Goal: Find specific page/section: Find specific page/section

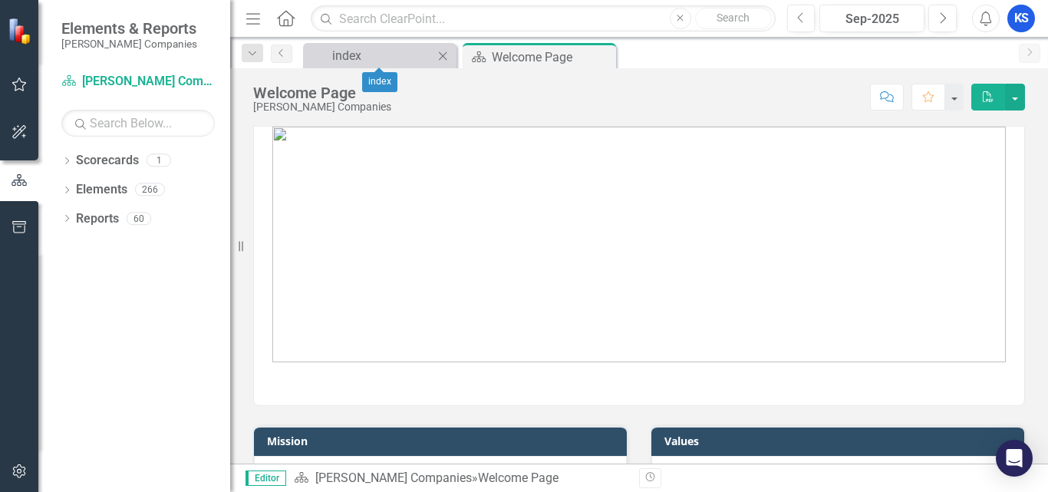
click at [446, 57] on icon "Close" at bounding box center [442, 56] width 15 height 12
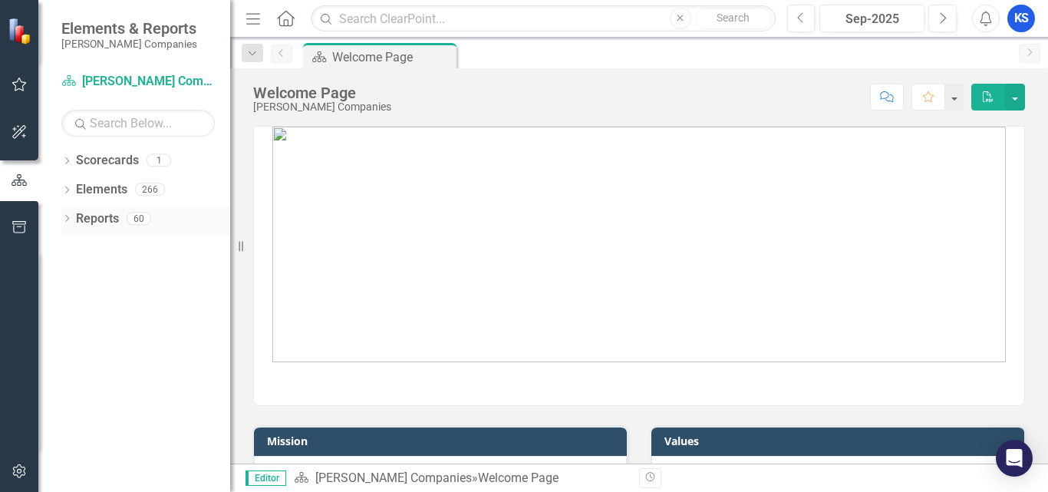
click at [77, 222] on link "Reports" at bounding box center [97, 219] width 43 height 18
click at [70, 219] on icon "Dropdown" at bounding box center [66, 220] width 11 height 8
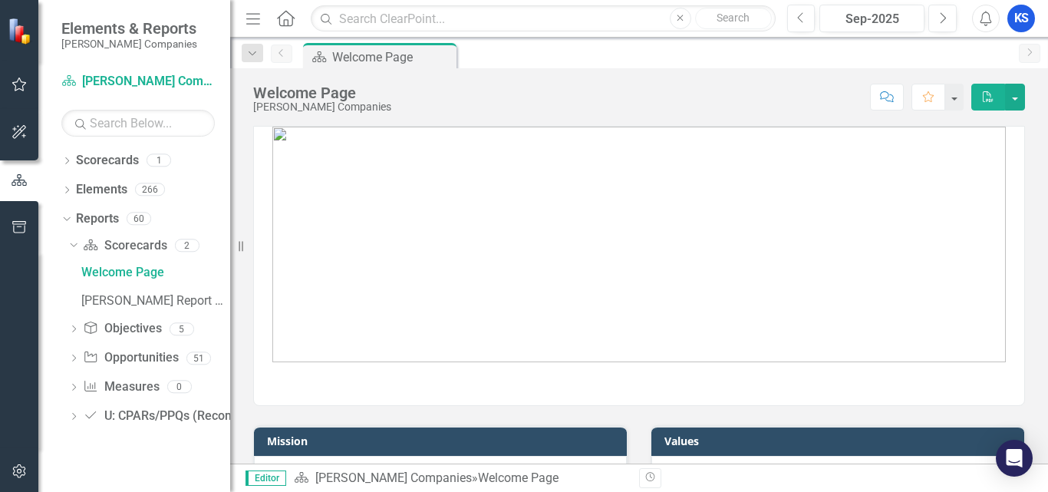
click at [75, 358] on icon "Dropdown" at bounding box center [73, 359] width 11 height 8
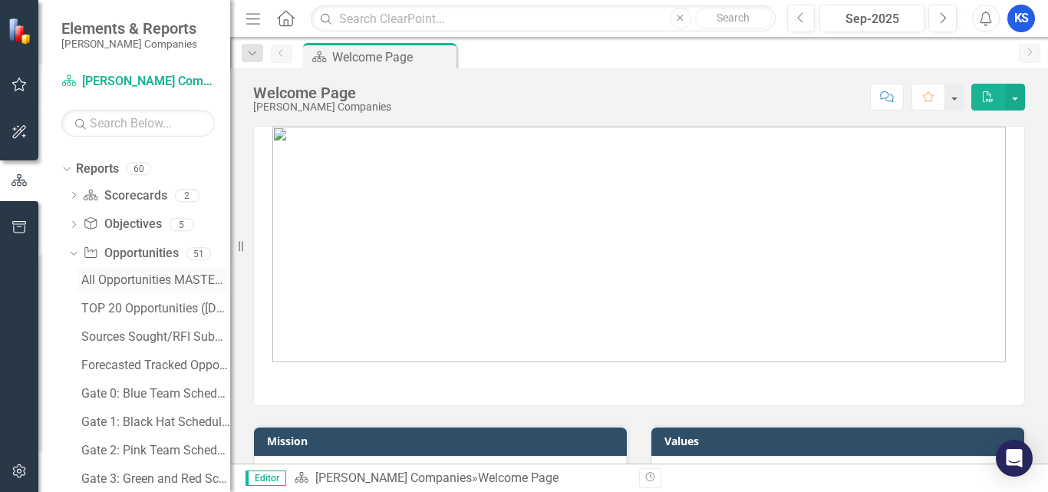
scroll to position [77, 0]
click at [136, 284] on div "TOP 20 Opportunities ([DATE] Process)" at bounding box center [155, 282] width 149 height 14
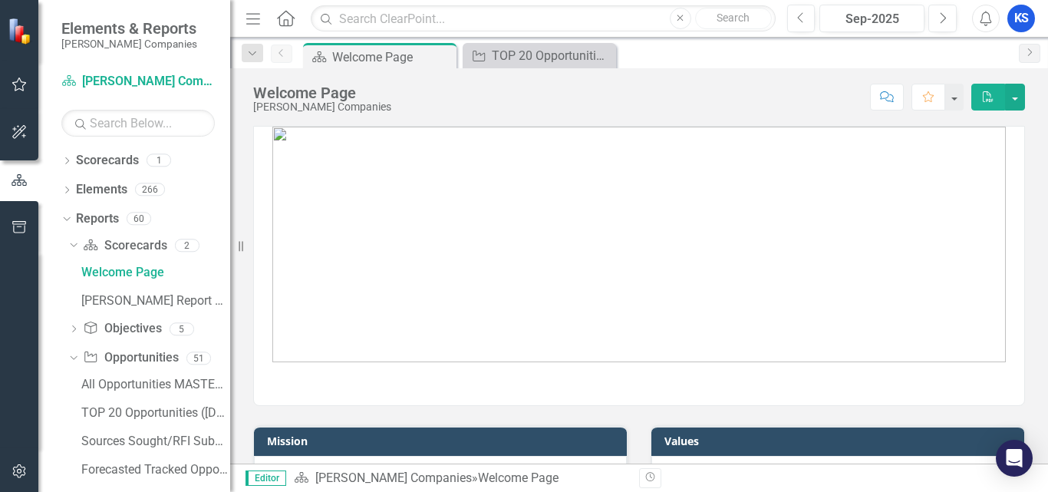
click at [1021, 18] on div "KS" at bounding box center [1021, 19] width 28 height 28
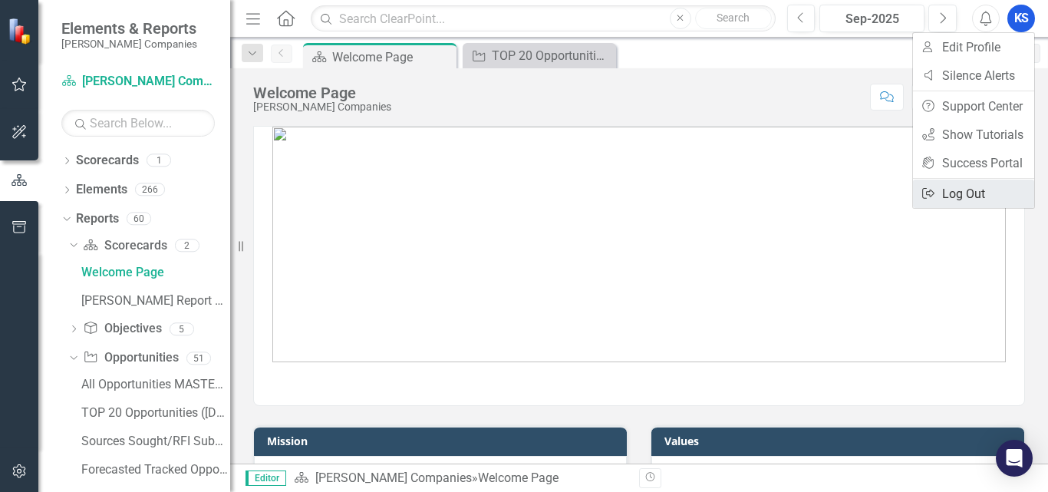
click at [977, 202] on link "Logout Log Out" at bounding box center [973, 193] width 121 height 28
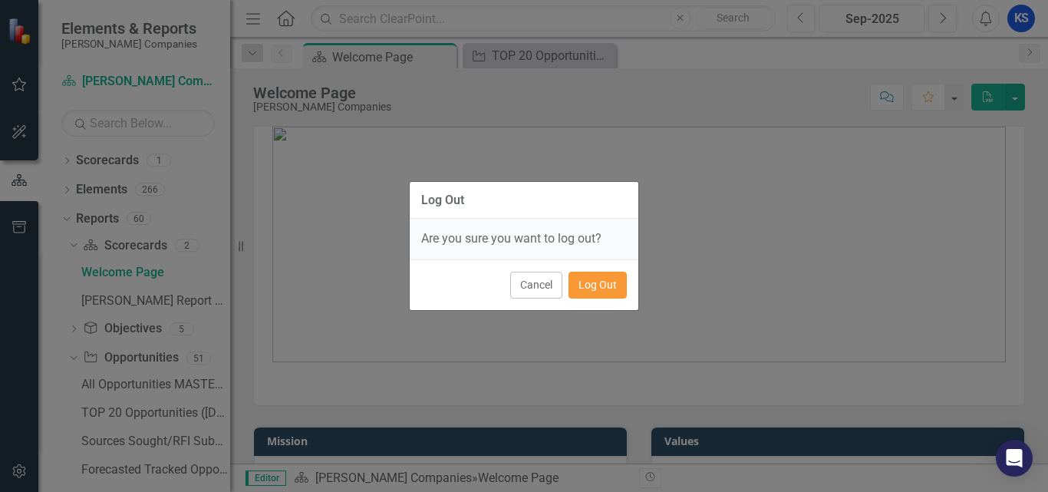
click at [594, 288] on button "Log Out" at bounding box center [597, 285] width 58 height 27
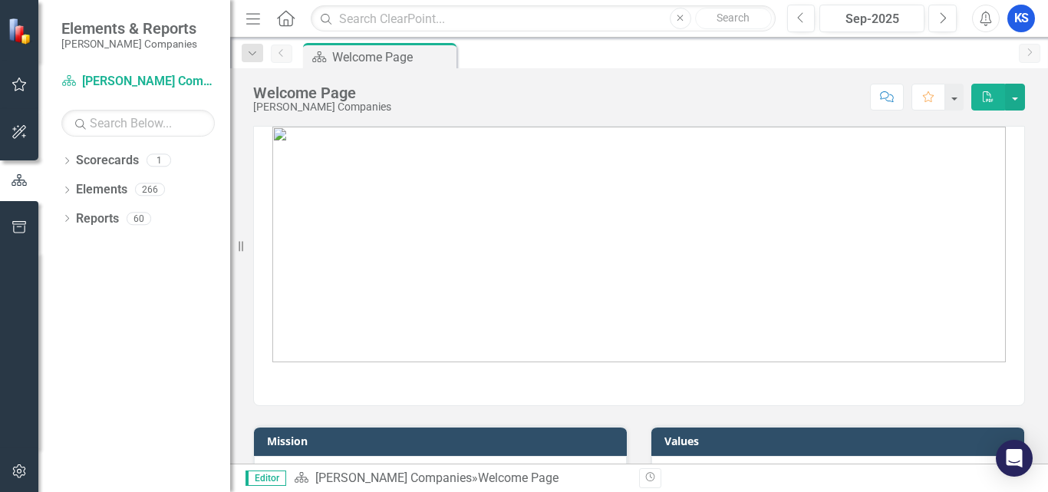
click at [1023, 22] on div "KS" at bounding box center [1021, 19] width 28 height 28
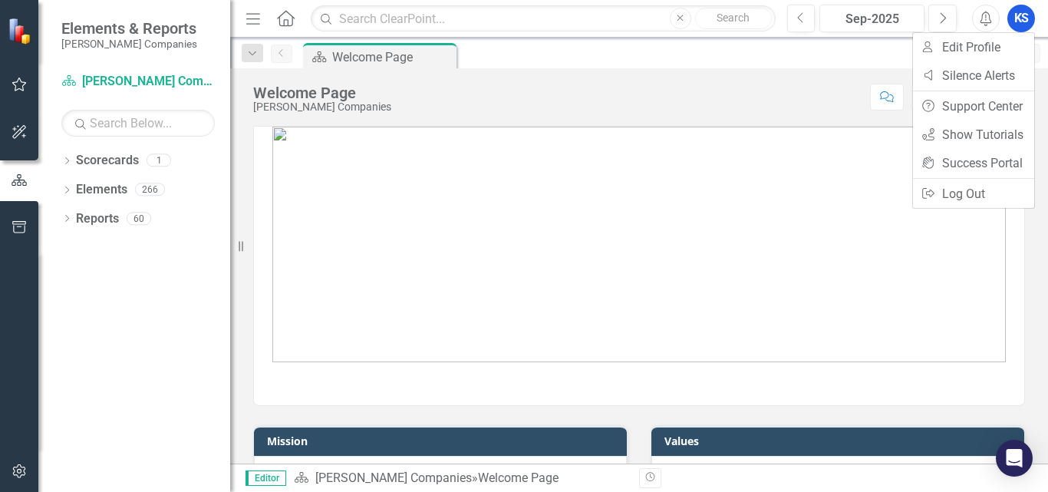
click at [769, 51] on div "Scorecard Welcome Page Pin" at bounding box center [655, 55] width 711 height 25
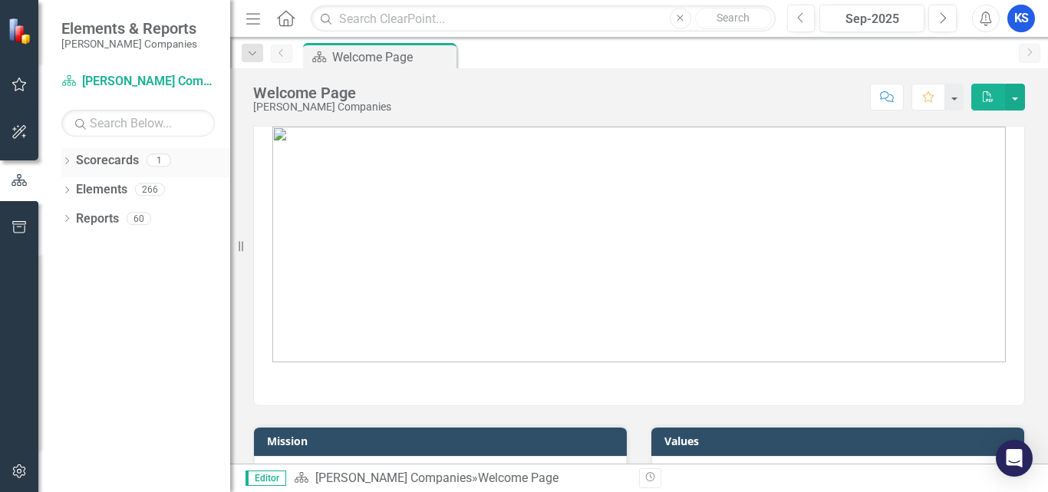
click at [72, 158] on icon "Dropdown" at bounding box center [66, 162] width 11 height 8
click at [97, 183] on link "[PERSON_NAME] Companies" at bounding box center [157, 190] width 146 height 18
click at [107, 193] on link "[PERSON_NAME] Companies" at bounding box center [157, 190] width 146 height 18
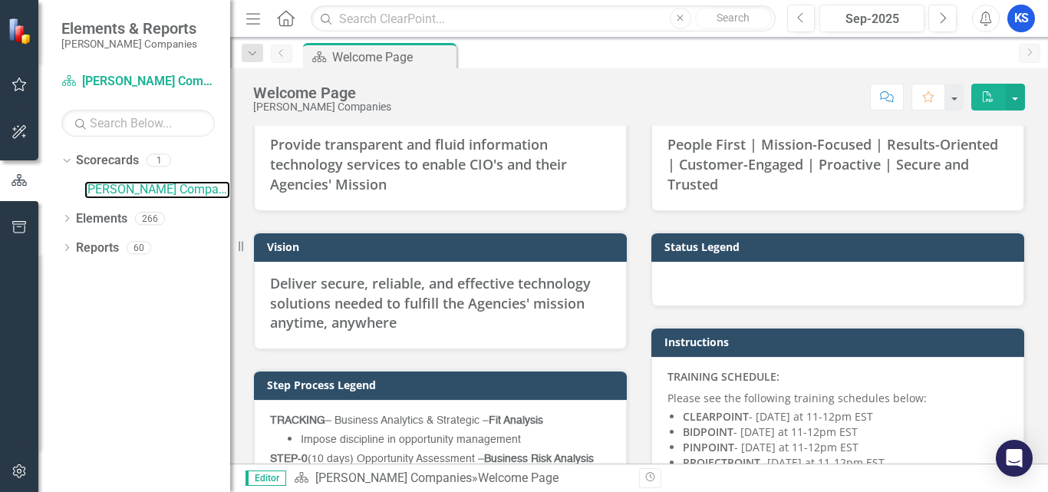
scroll to position [307, 0]
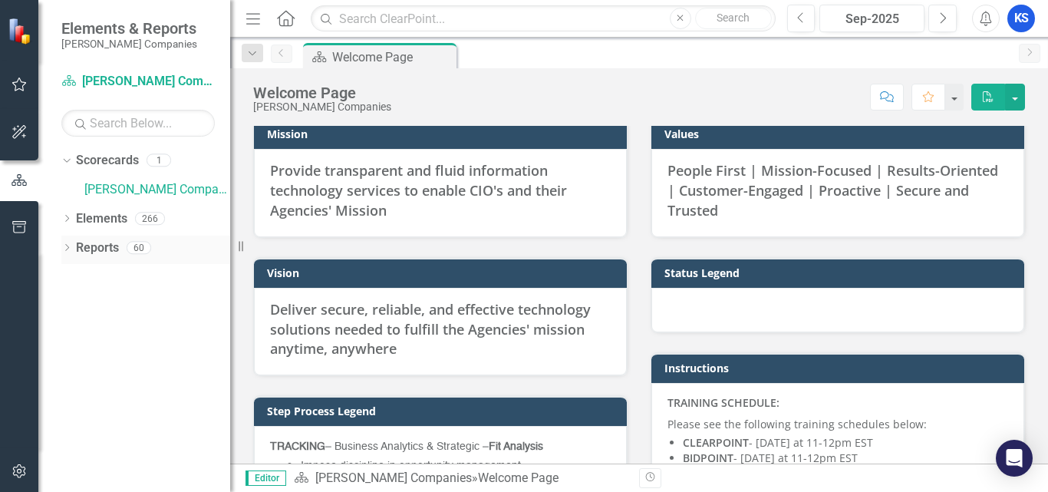
click at [70, 248] on icon "Dropdown" at bounding box center [66, 249] width 11 height 8
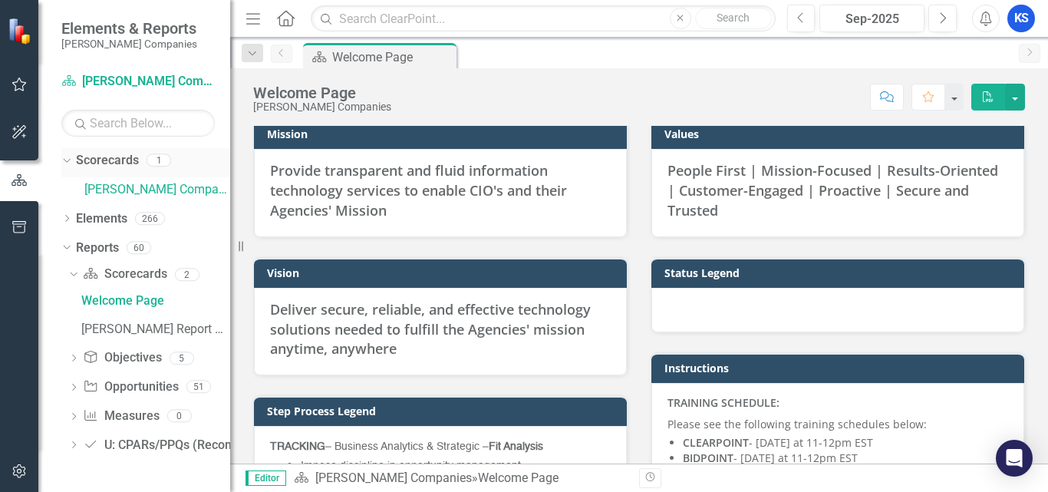
click at [69, 160] on icon at bounding box center [66, 161] width 7 height 4
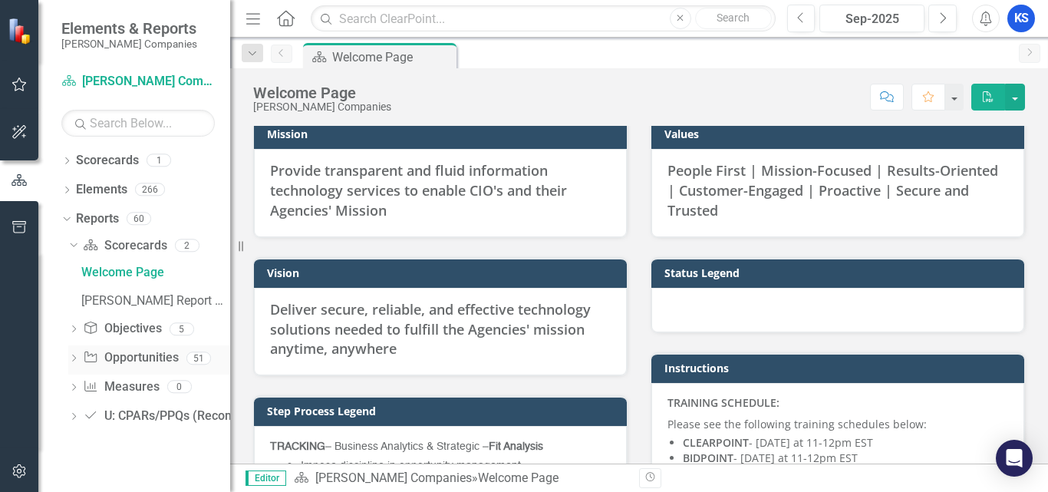
click at [75, 359] on icon "Dropdown" at bounding box center [73, 359] width 11 height 8
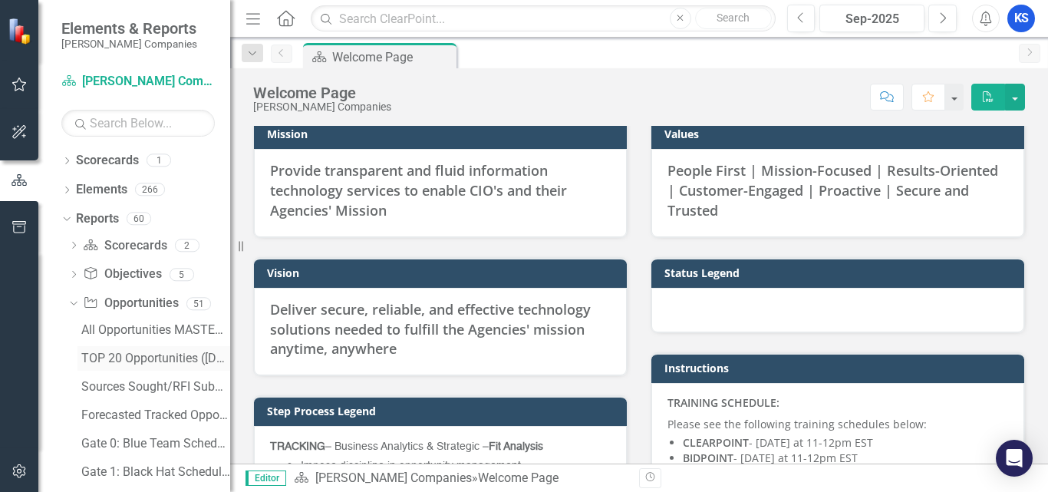
click at [125, 353] on div "TOP 20 Opportunities ([DATE] Process)" at bounding box center [155, 358] width 149 height 14
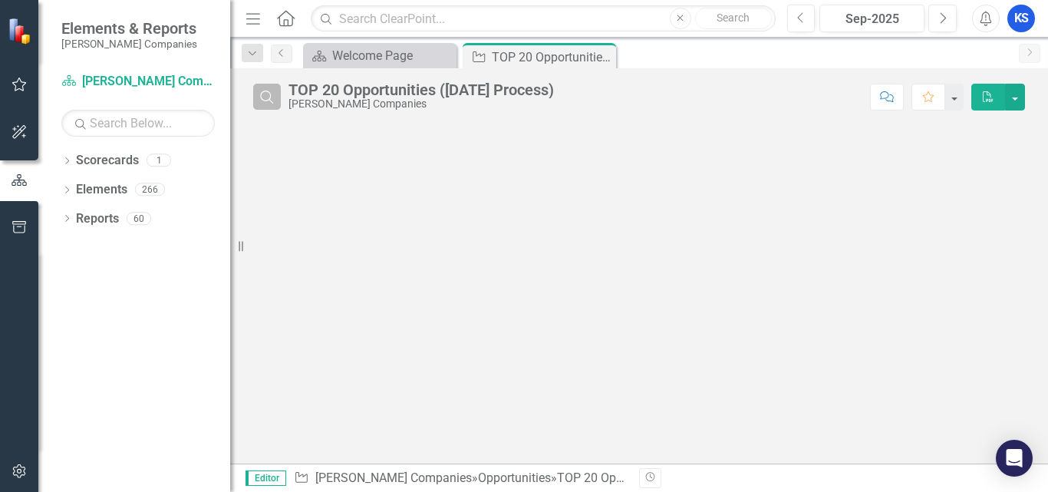
click at [261, 91] on icon "Search" at bounding box center [267, 97] width 17 height 14
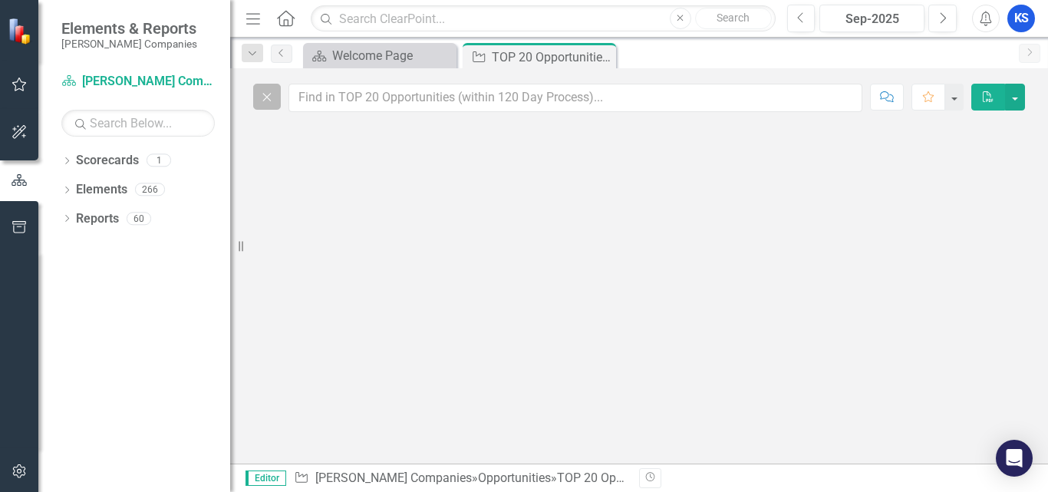
click at [256, 93] on button "Close" at bounding box center [267, 97] width 28 height 26
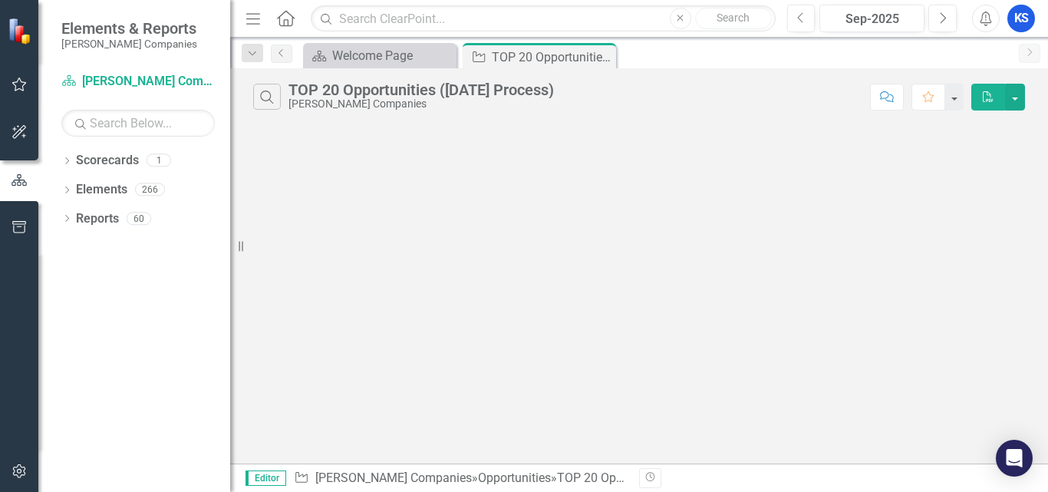
click at [1032, 19] on div "KS" at bounding box center [1021, 19] width 28 height 28
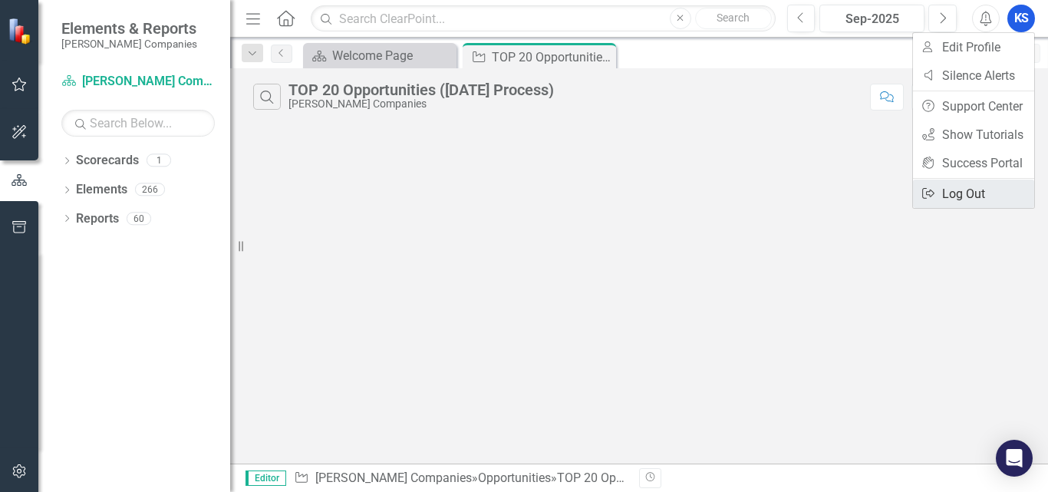
click at [992, 188] on link "Logout Log Out" at bounding box center [973, 193] width 121 height 28
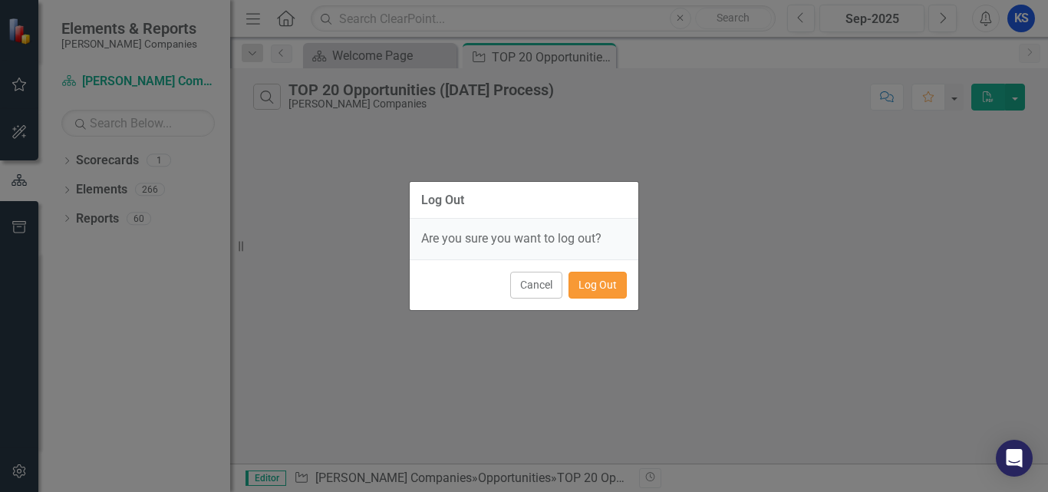
click at [597, 291] on button "Log Out" at bounding box center [597, 285] width 58 height 27
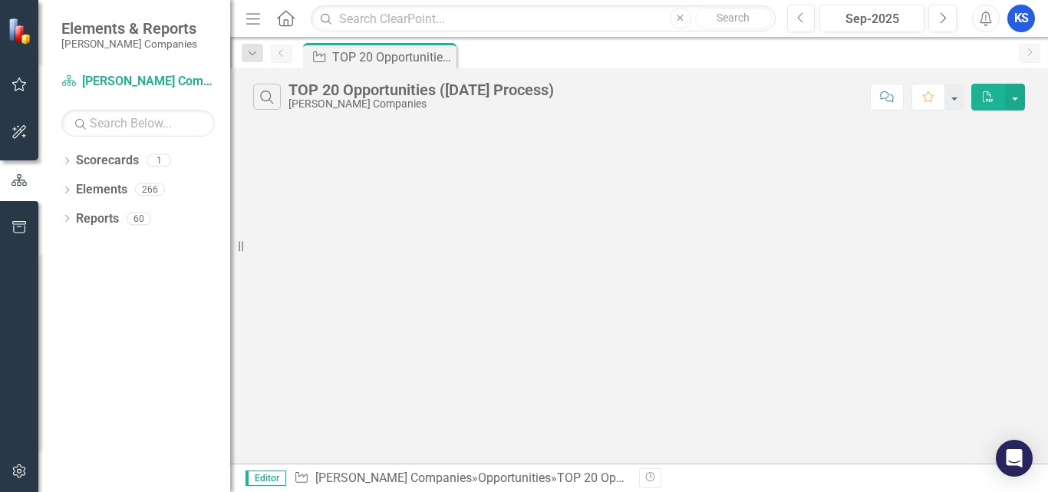
click at [288, 22] on icon at bounding box center [286, 18] width 18 height 16
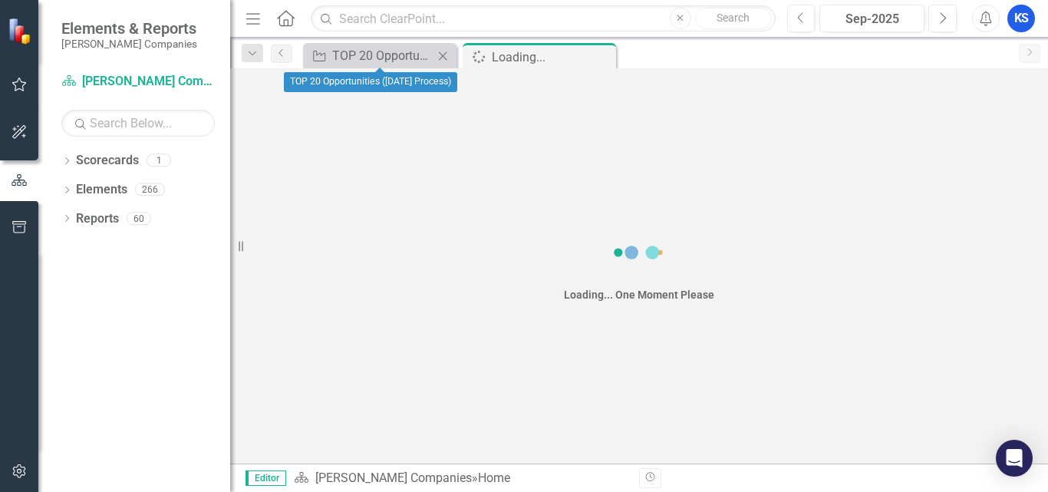
click at [446, 54] on icon "Close" at bounding box center [442, 56] width 15 height 12
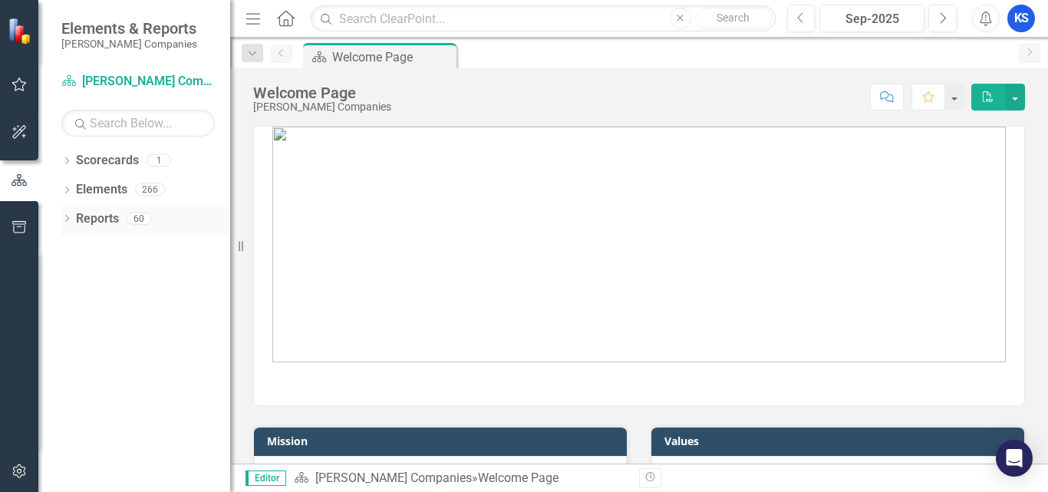
click at [70, 221] on icon "Dropdown" at bounding box center [66, 220] width 11 height 8
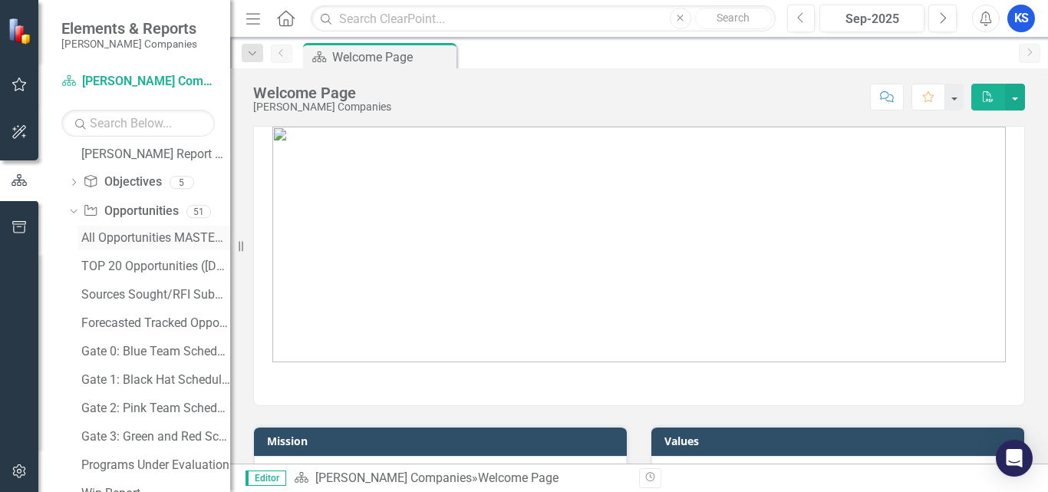
scroll to position [153, 0]
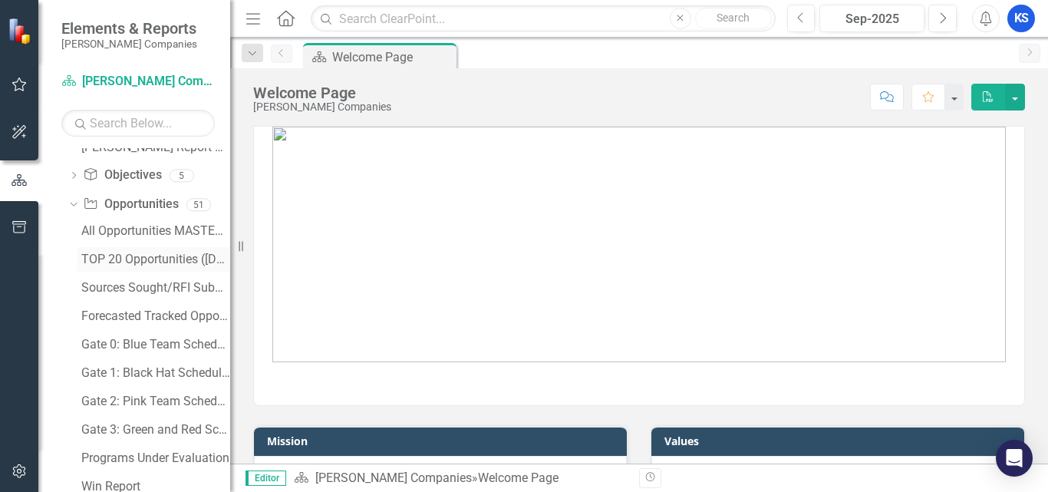
click at [119, 252] on link "TOP 20 Opportunities ([DATE] Process)" at bounding box center [153, 259] width 153 height 25
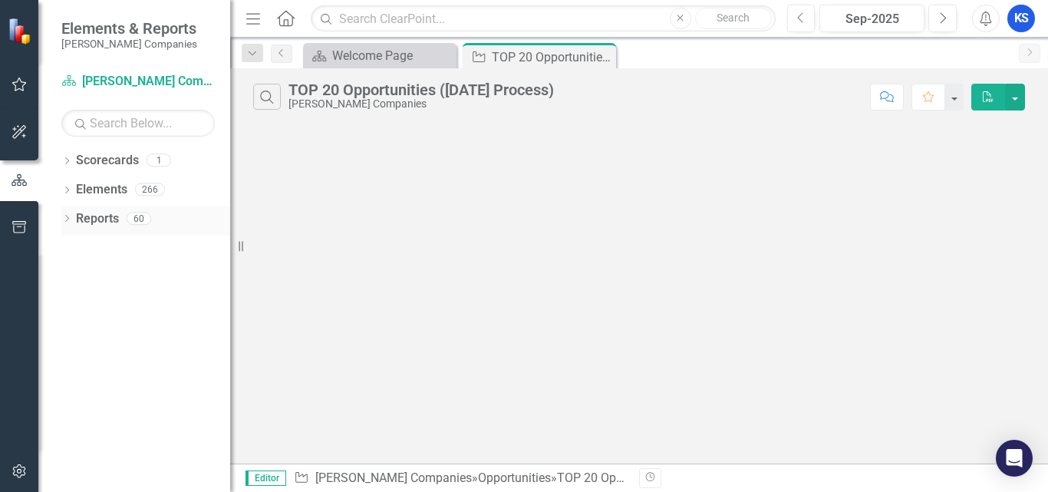
click at [71, 219] on icon "Dropdown" at bounding box center [66, 220] width 11 height 8
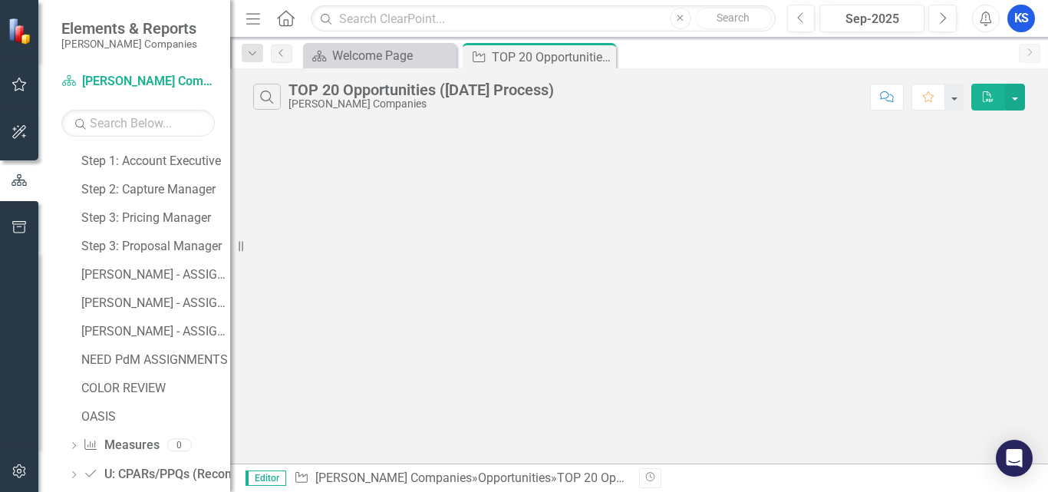
scroll to position [1355, 0]
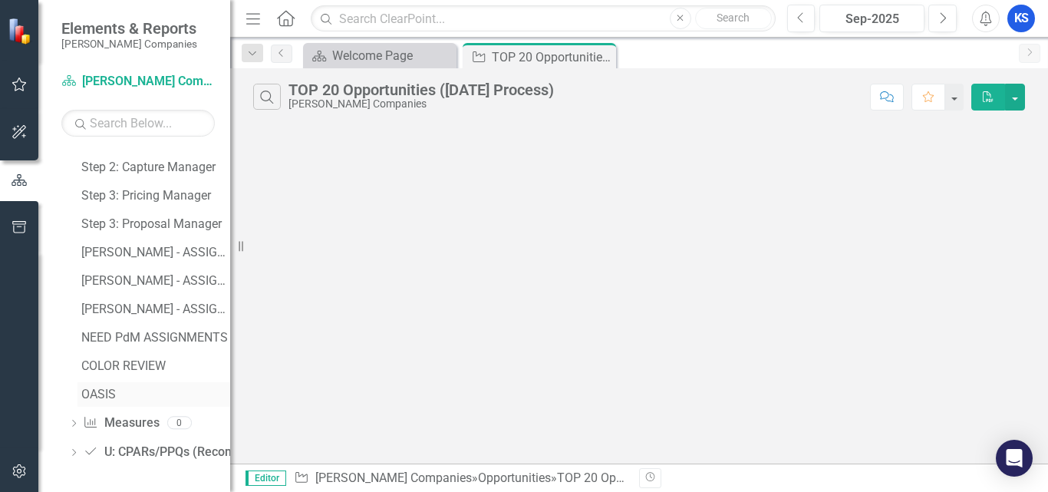
click at [108, 394] on div "OASIS" at bounding box center [155, 394] width 149 height 14
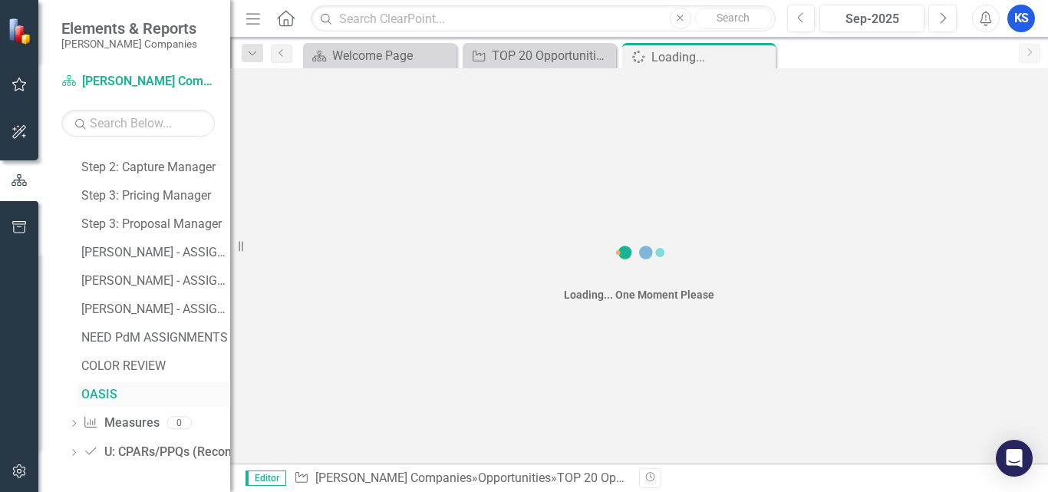
scroll to position [1270, 0]
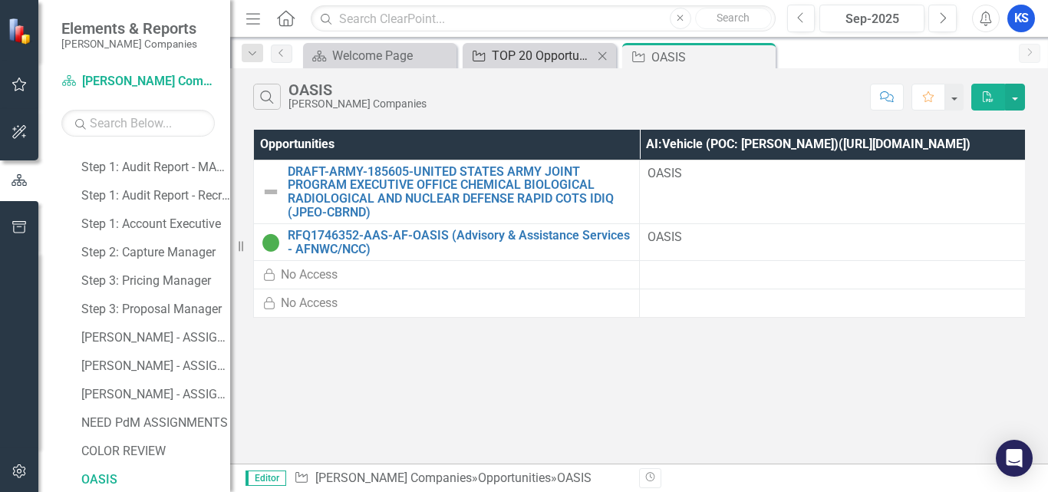
click at [538, 62] on div "TOP 20 Opportunities ([DATE] Process)" at bounding box center [542, 55] width 101 height 19
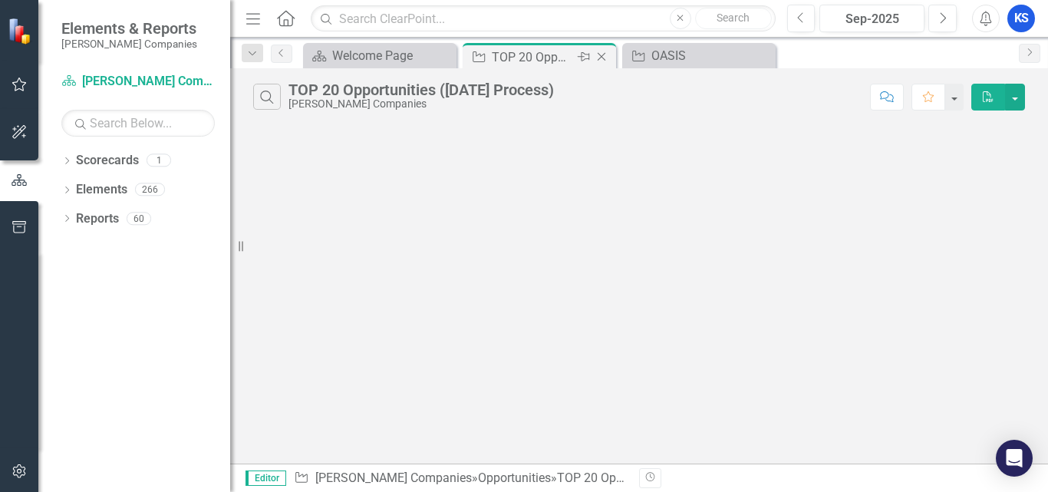
click at [602, 52] on icon "Close" at bounding box center [601, 57] width 15 height 12
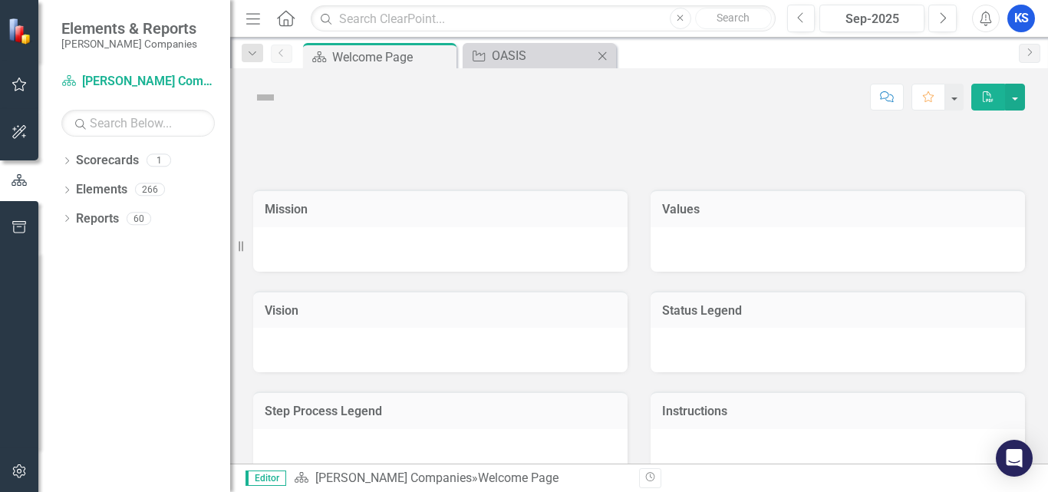
click at [604, 56] on icon "Close" at bounding box center [601, 56] width 15 height 12
